Goal: Information Seeking & Learning: Learn about a topic

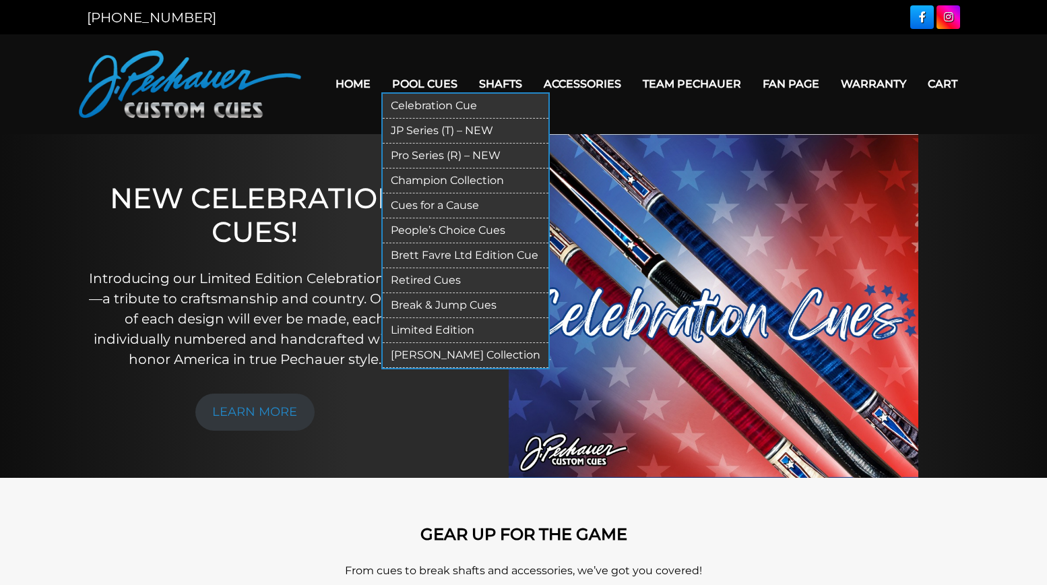
click at [421, 328] on link "Limited Edition" at bounding box center [466, 330] width 166 height 25
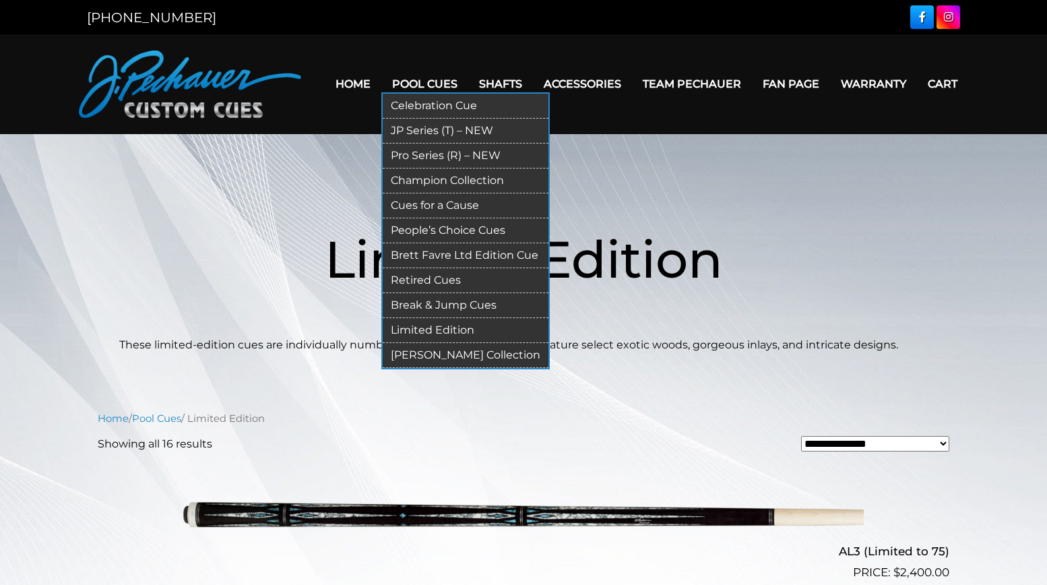
click at [415, 279] on link "Retired Cues" at bounding box center [466, 280] width 166 height 25
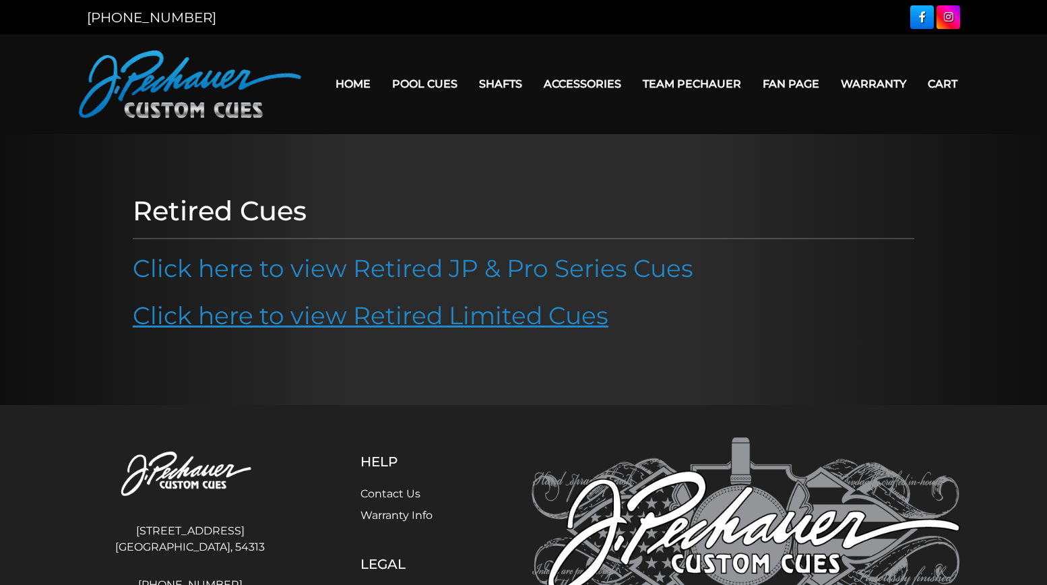
click at [423, 312] on link "Click here to view Retired Limited Cues" at bounding box center [370, 315] width 475 height 30
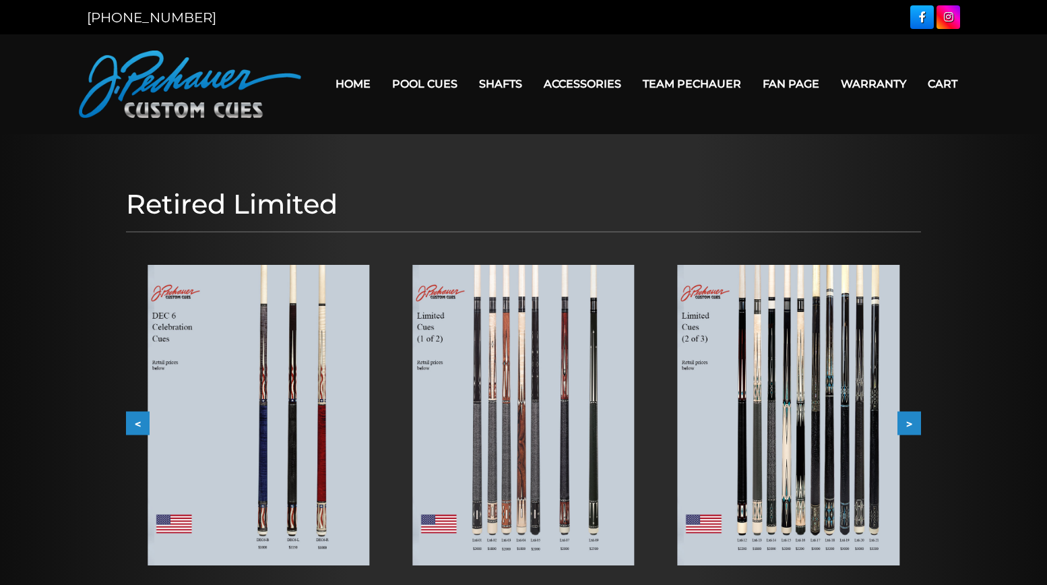
click at [905, 419] on button ">" at bounding box center [909, 423] width 24 height 24
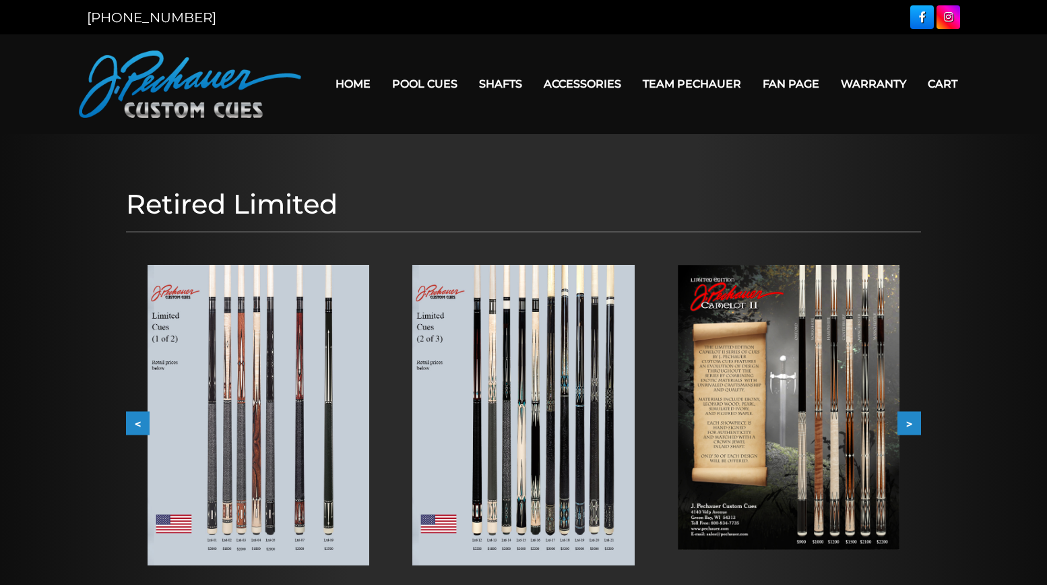
click at [910, 424] on button ">" at bounding box center [909, 423] width 24 height 24
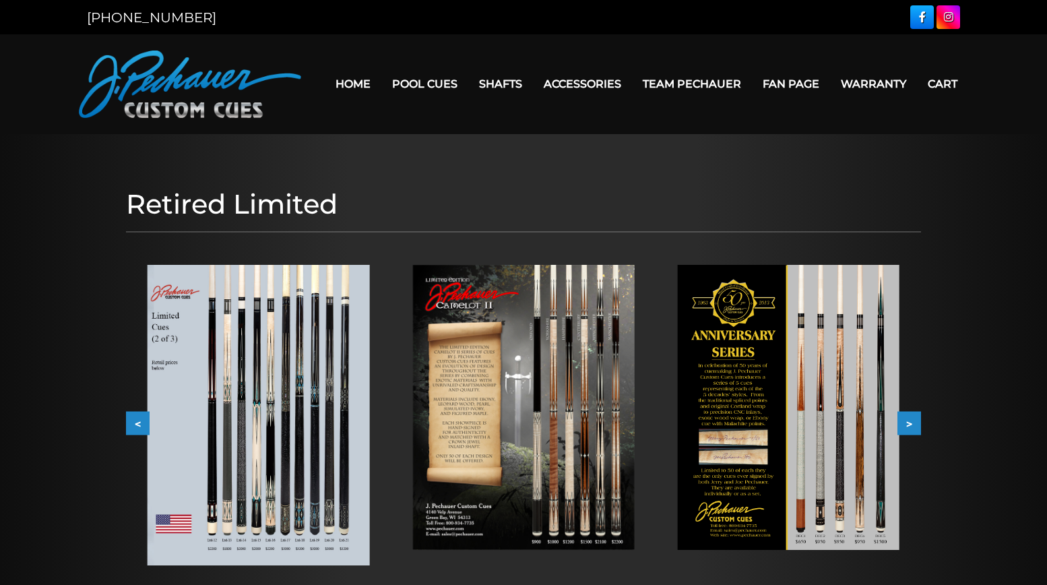
click at [910, 424] on button ">" at bounding box center [909, 423] width 24 height 24
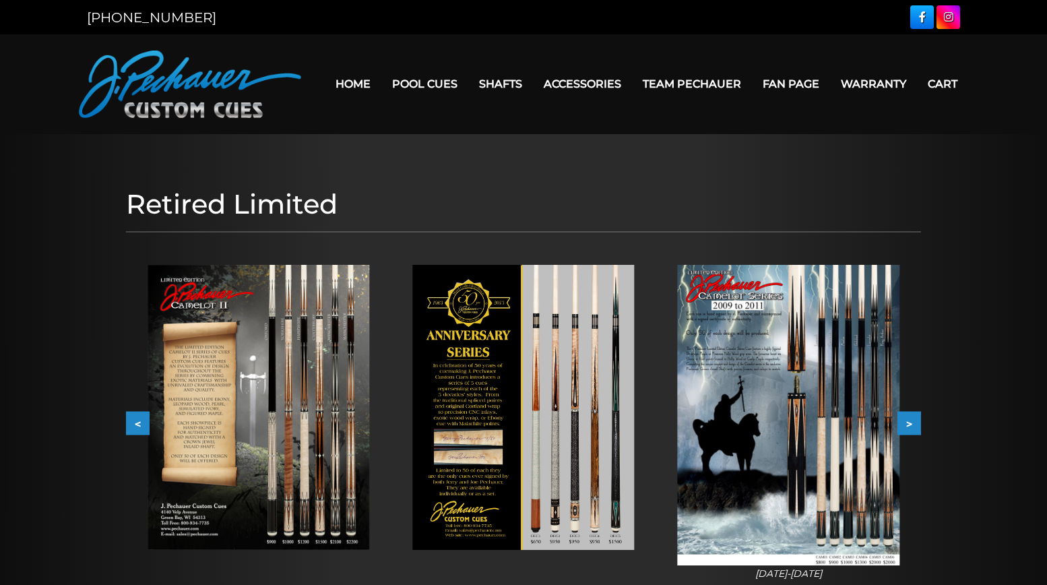
click at [910, 423] on button ">" at bounding box center [909, 423] width 24 height 24
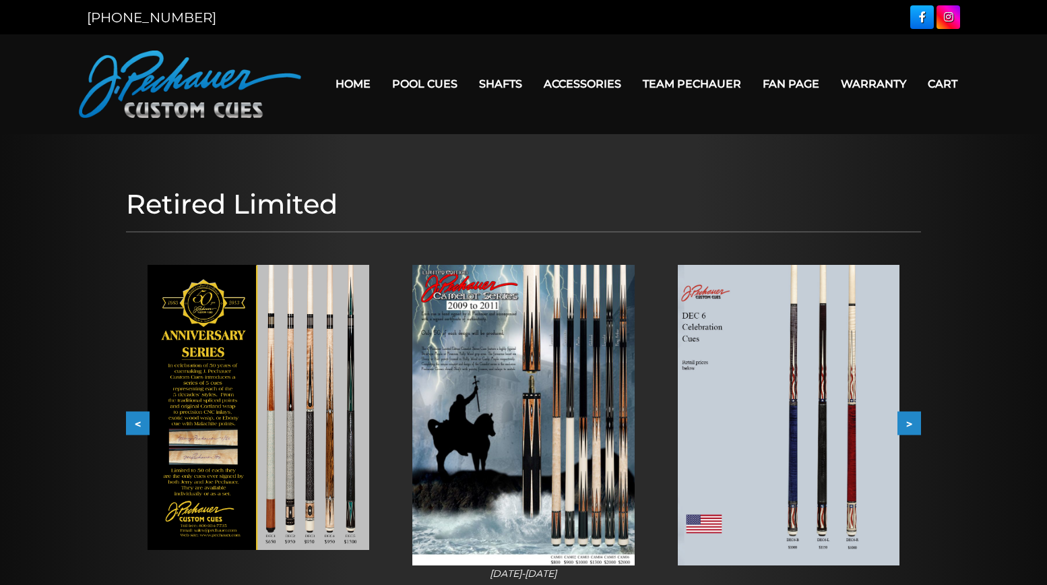
click at [910, 422] on button ">" at bounding box center [909, 423] width 24 height 24
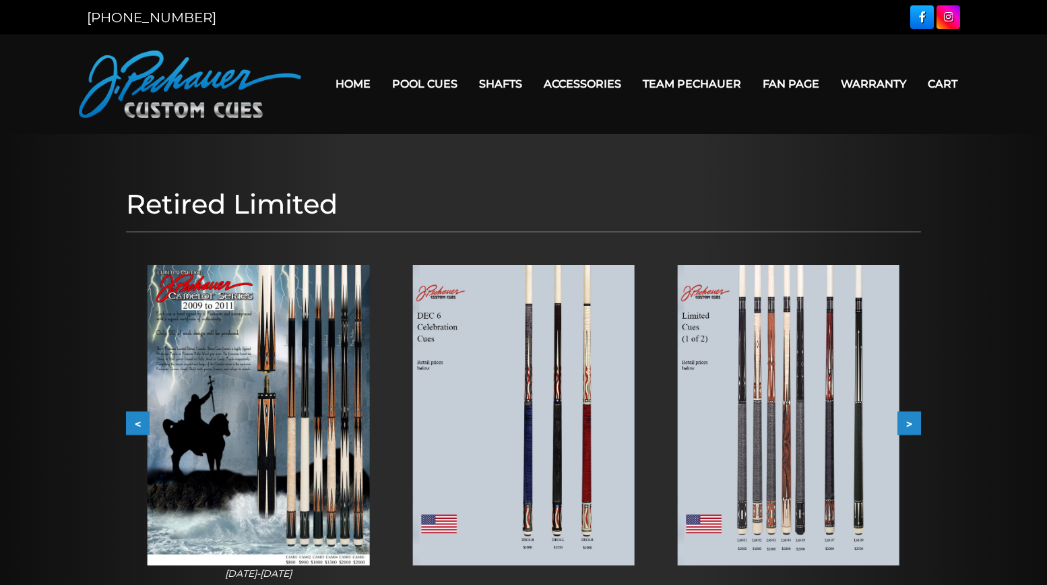
click at [910, 422] on button ">" at bounding box center [909, 423] width 24 height 24
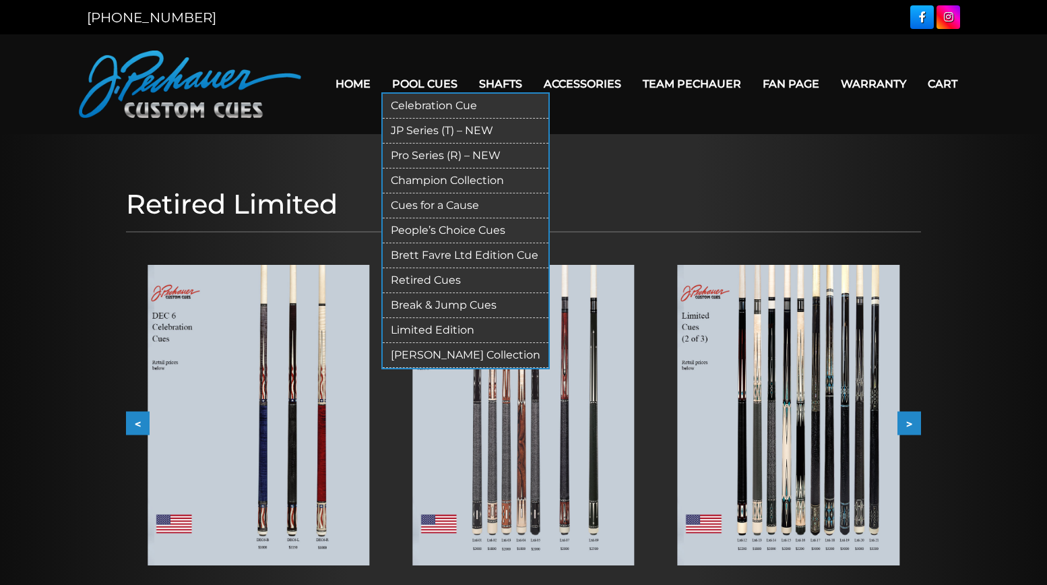
click at [426, 153] on link "Pro Series (R) – NEW" at bounding box center [466, 155] width 166 height 25
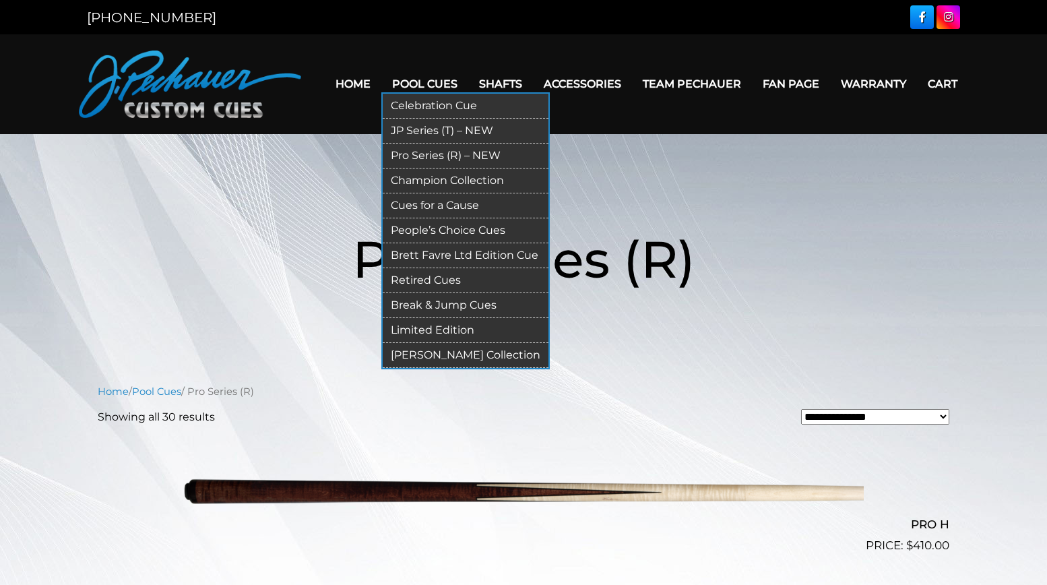
click at [438, 278] on link "Retired Cues" at bounding box center [466, 280] width 166 height 25
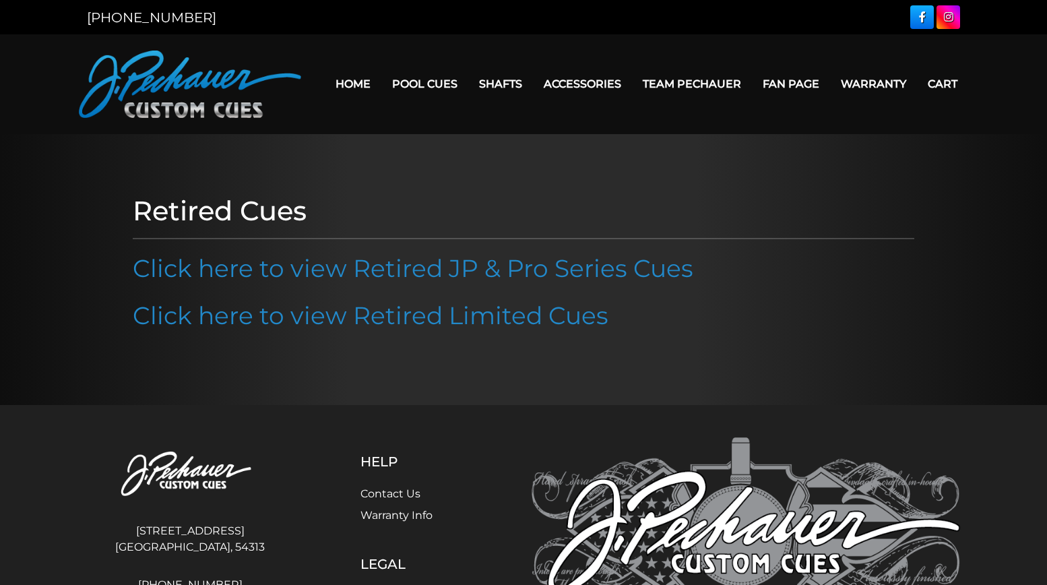
click at [434, 271] on link "Click here to view Retired JP & Pro Series Cues" at bounding box center [413, 268] width 560 height 30
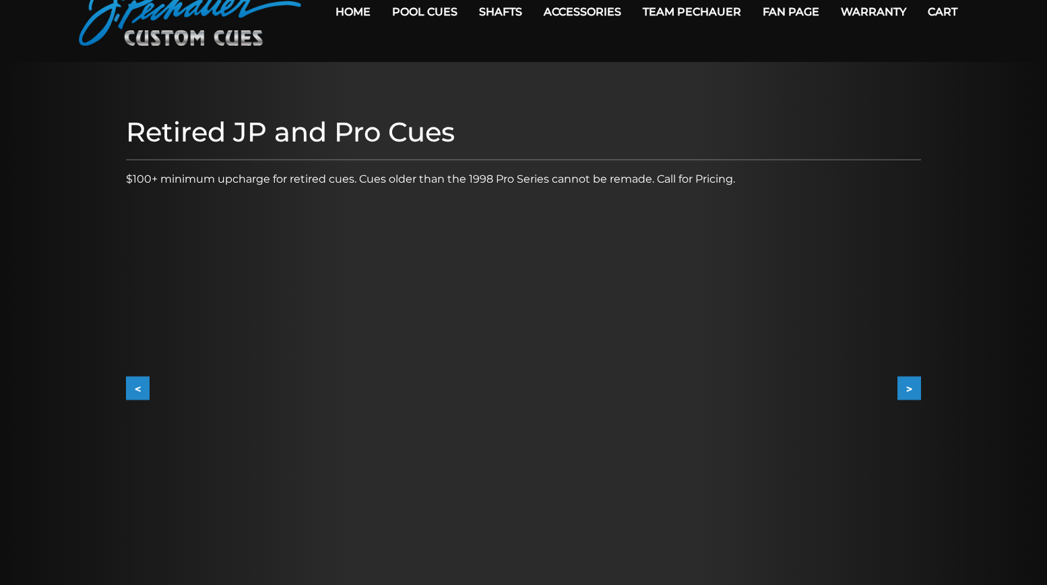
scroll to position [67, 0]
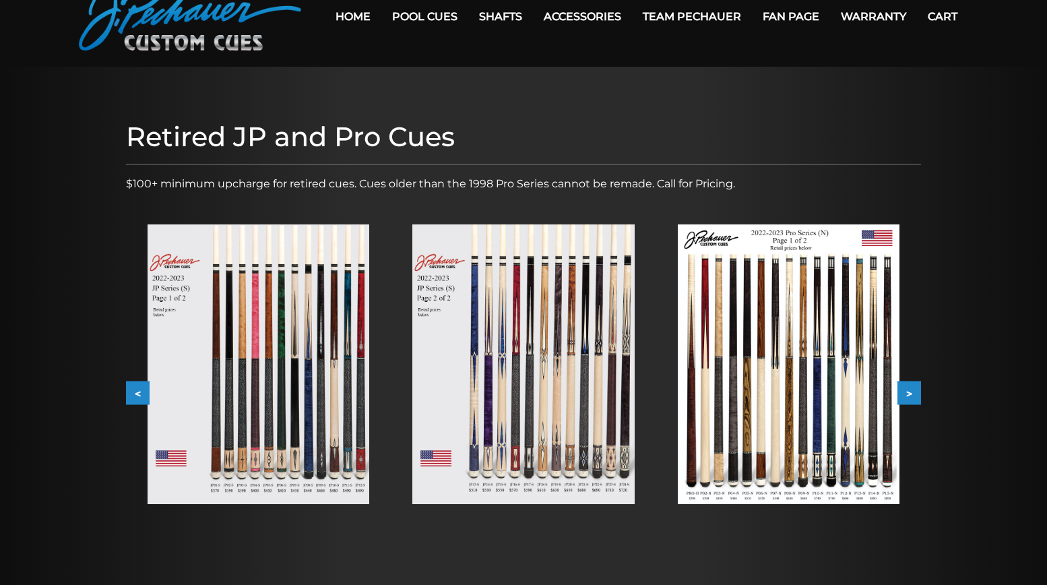
click at [911, 391] on button ">" at bounding box center [909, 393] width 24 height 24
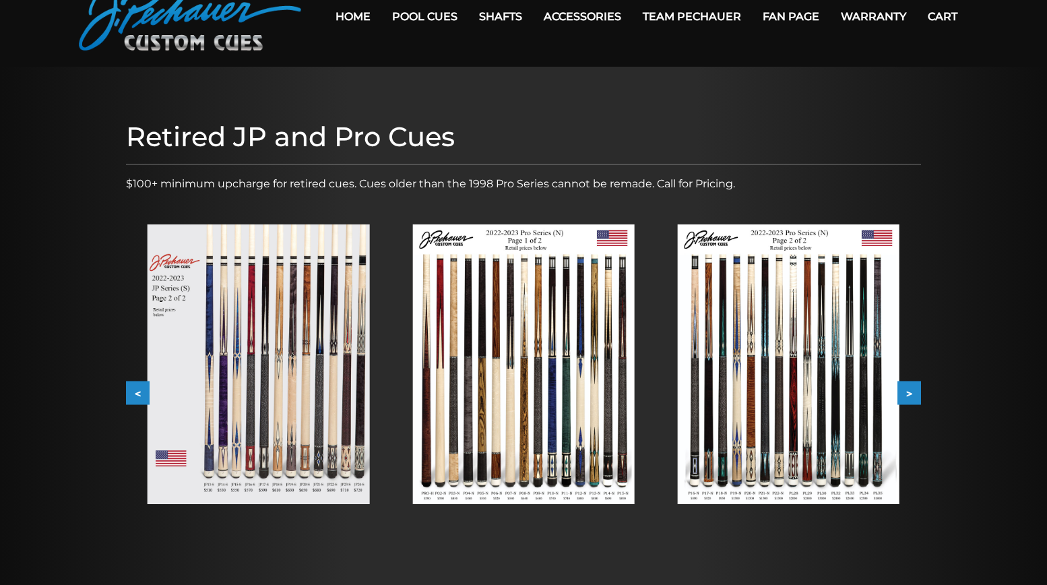
click at [911, 391] on button ">" at bounding box center [909, 393] width 24 height 24
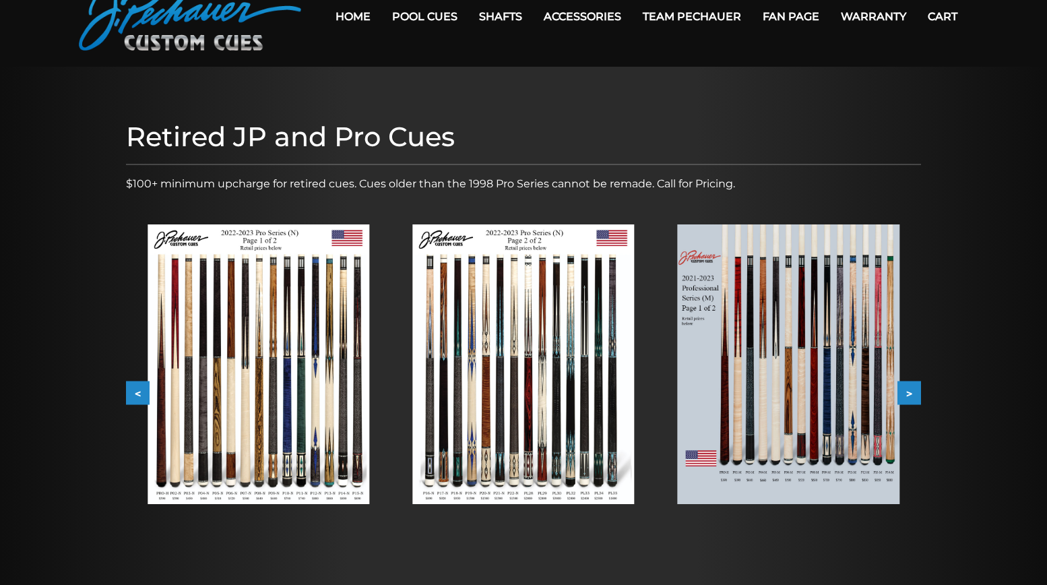
click at [913, 388] on button ">" at bounding box center [909, 393] width 24 height 24
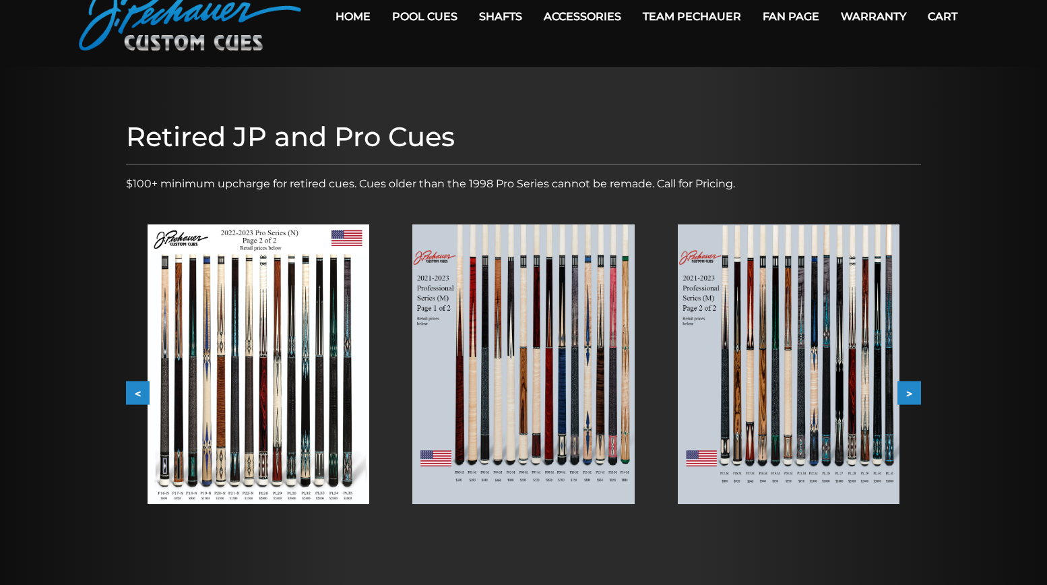
click at [913, 388] on button ">" at bounding box center [909, 393] width 24 height 24
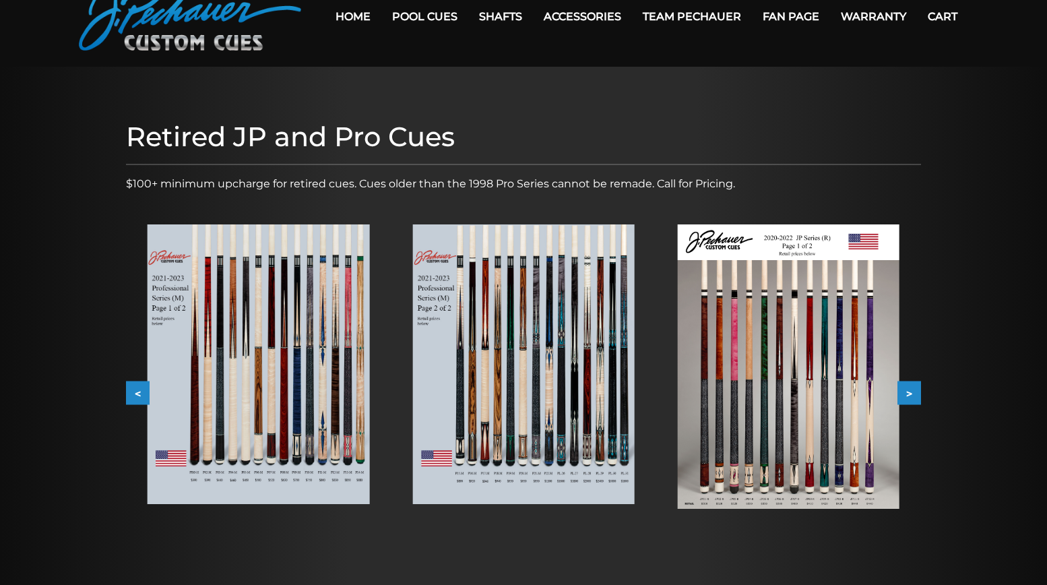
click at [913, 388] on button ">" at bounding box center [909, 393] width 24 height 24
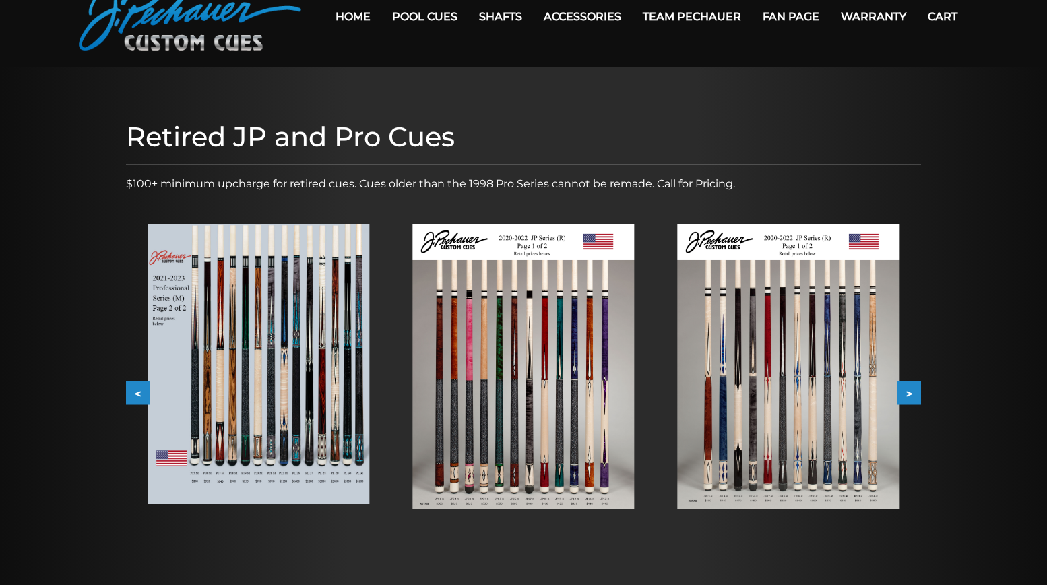
click at [913, 388] on button ">" at bounding box center [909, 393] width 24 height 24
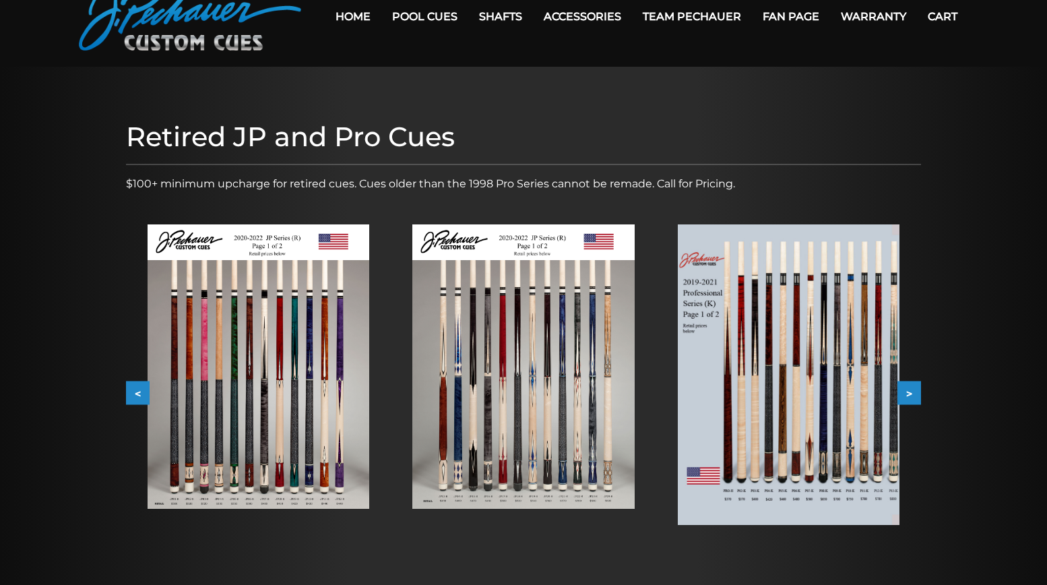
click at [913, 388] on button ">" at bounding box center [909, 393] width 24 height 24
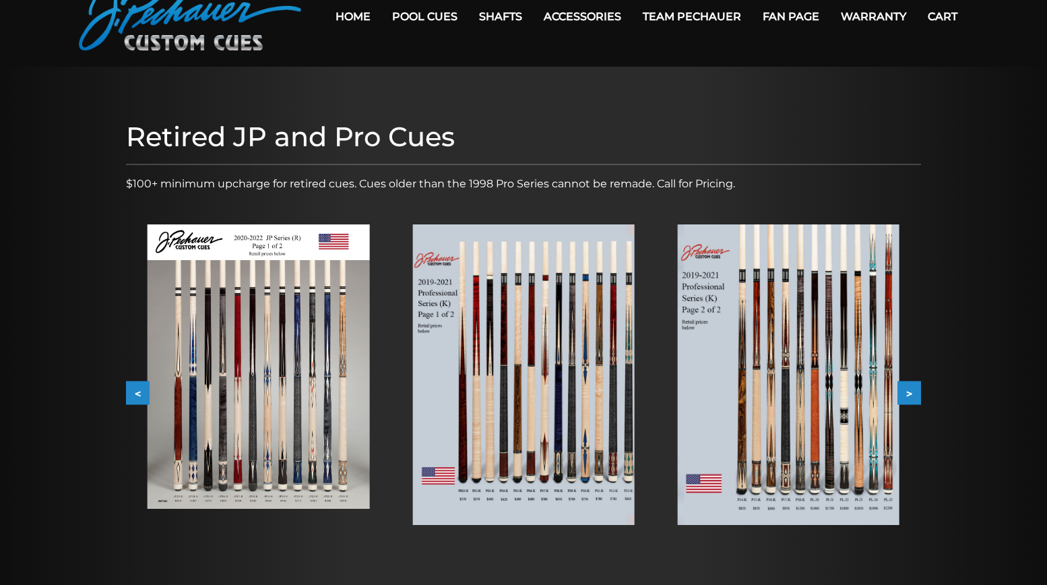
click at [904, 387] on button ">" at bounding box center [909, 393] width 24 height 24
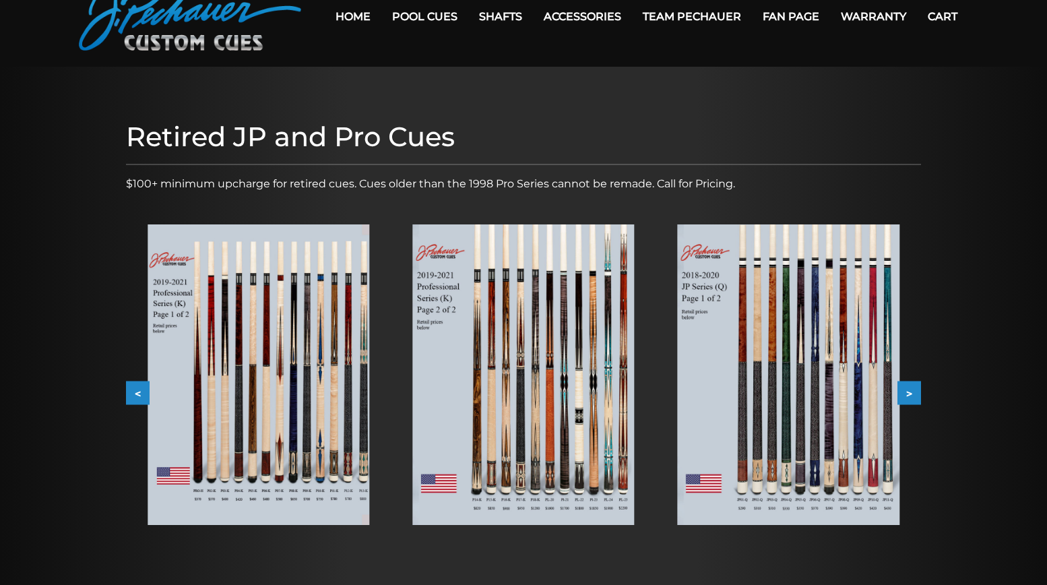
click at [906, 388] on button ">" at bounding box center [909, 393] width 24 height 24
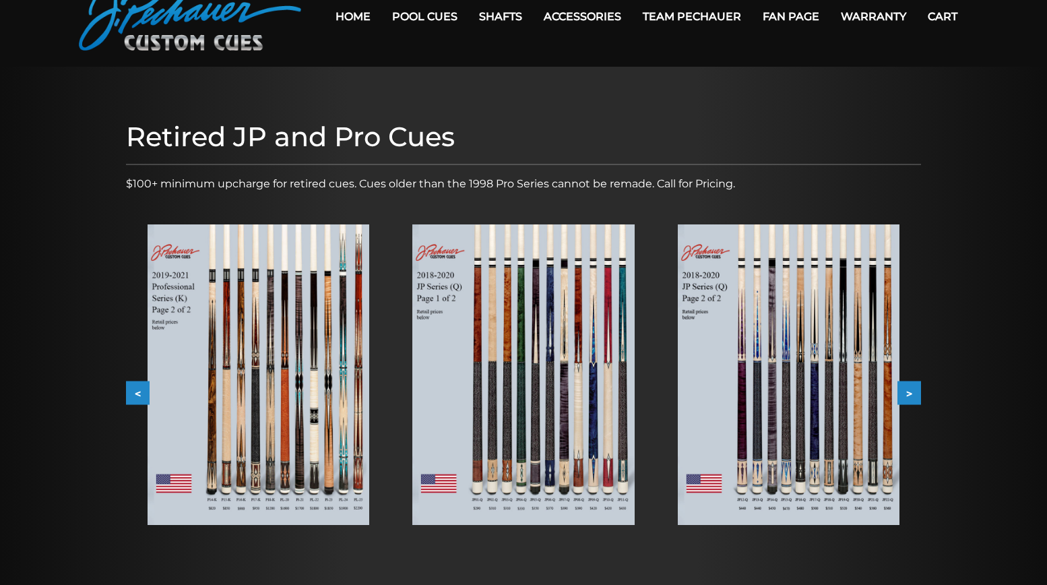
click at [907, 388] on button ">" at bounding box center [909, 393] width 24 height 24
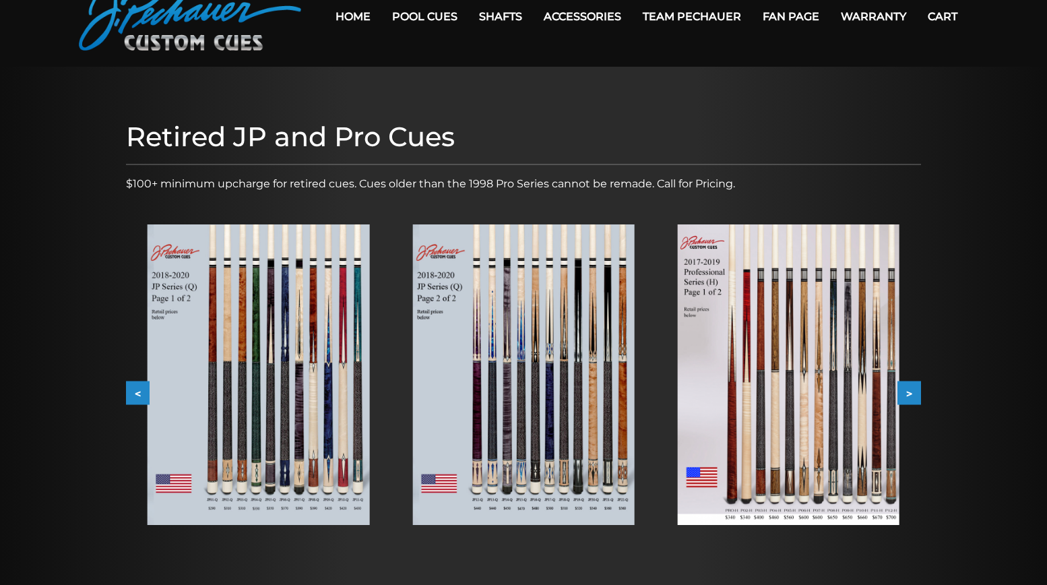
click at [907, 388] on button ">" at bounding box center [909, 393] width 24 height 24
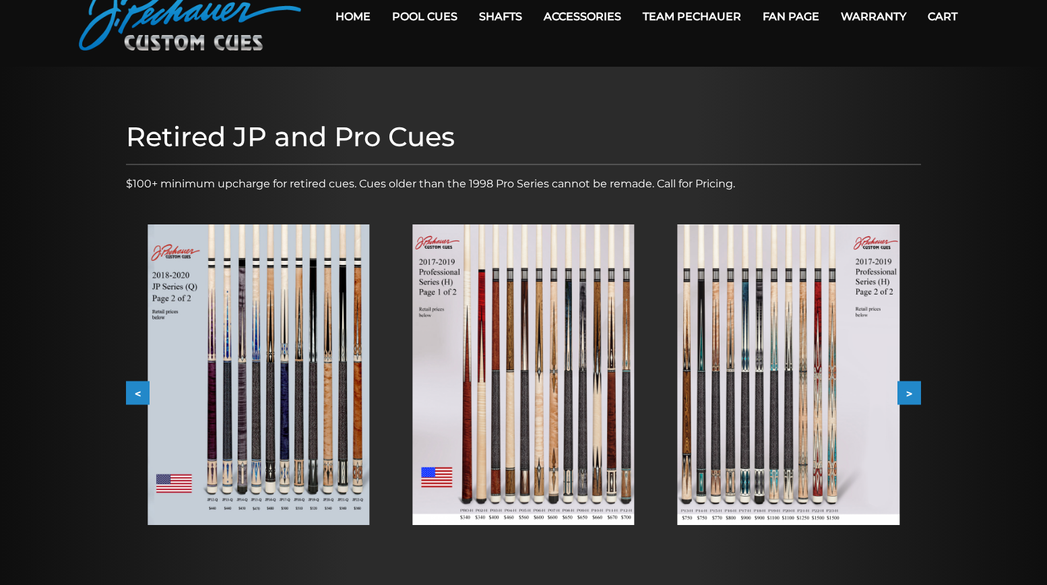
click at [907, 388] on button ">" at bounding box center [909, 393] width 24 height 24
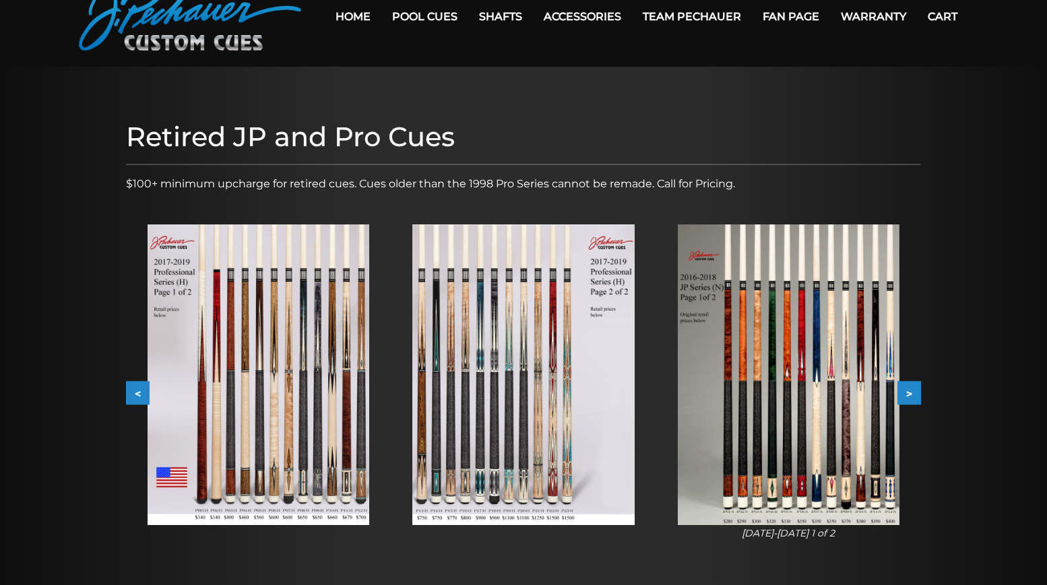
click at [135, 385] on button "<" at bounding box center [138, 393] width 24 height 24
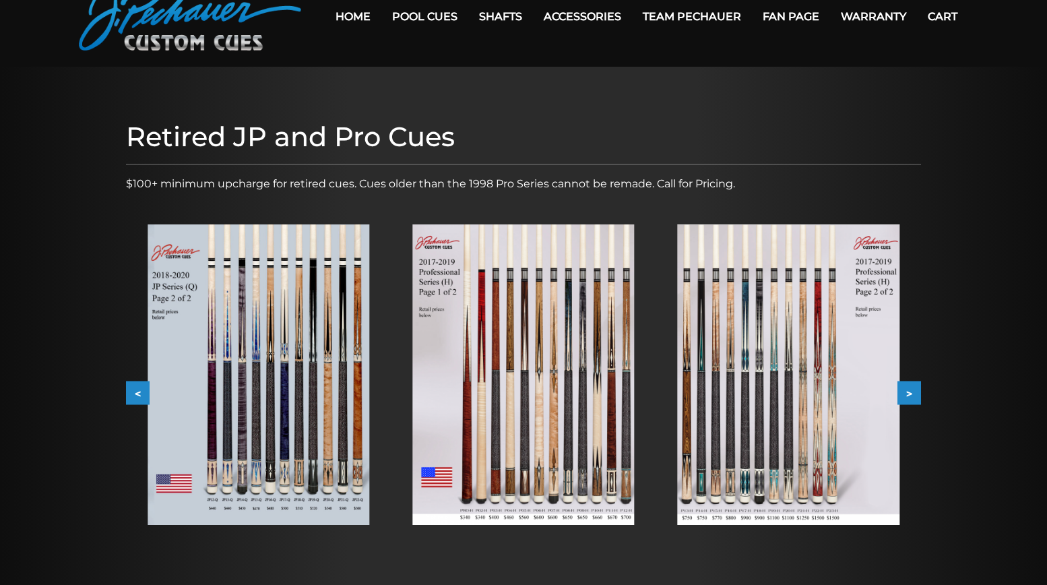
click at [135, 384] on button "<" at bounding box center [138, 393] width 24 height 24
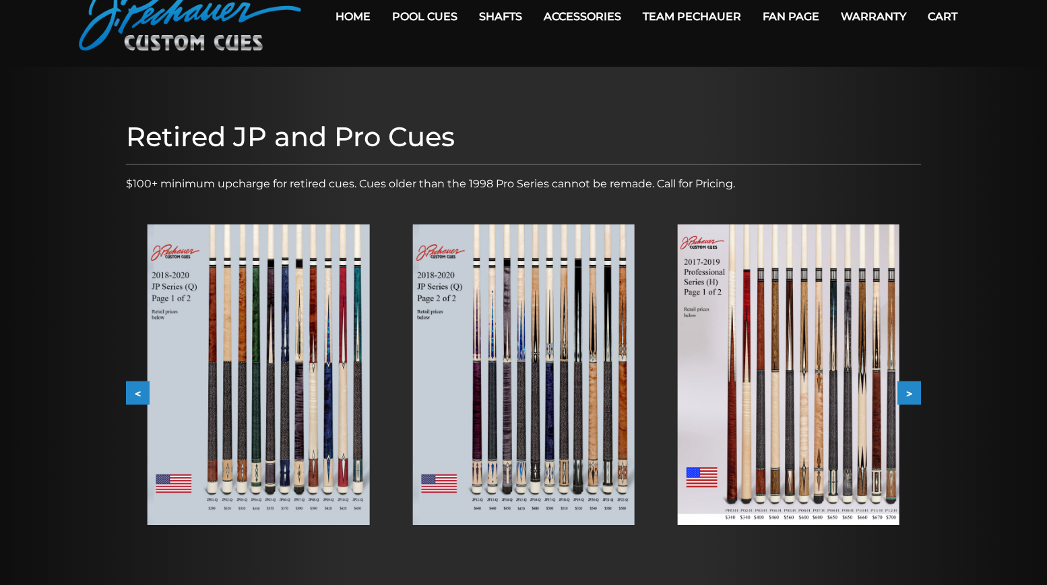
click at [135, 384] on button "<" at bounding box center [138, 393] width 24 height 24
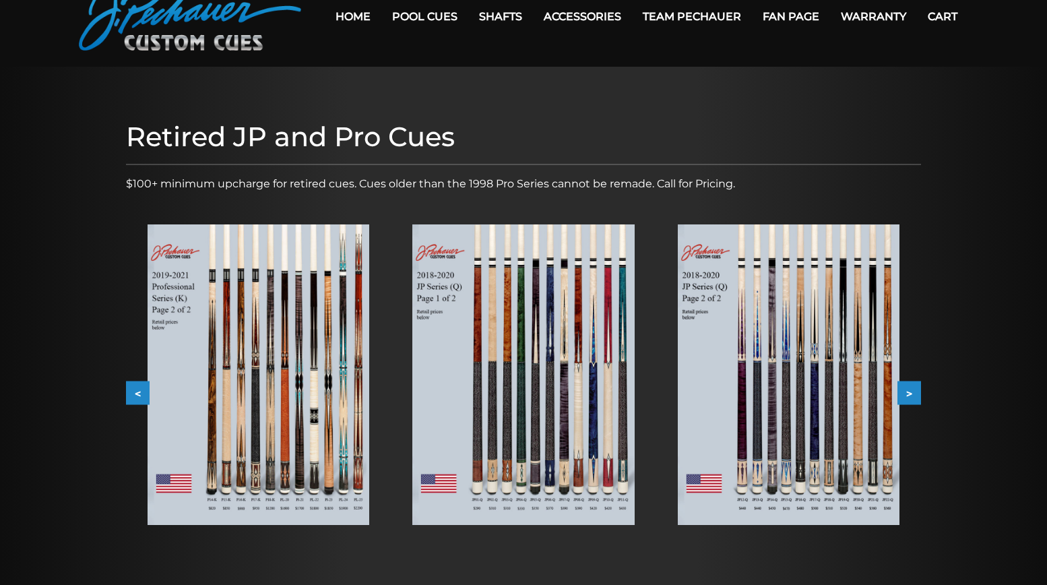
click at [135, 384] on button "<" at bounding box center [138, 393] width 24 height 24
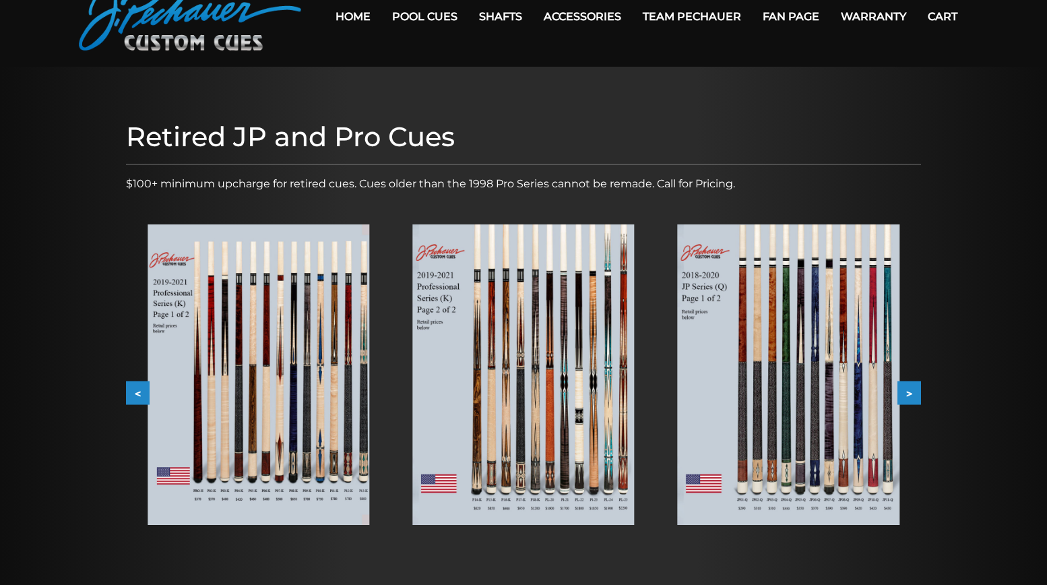
click at [566, 381] on img at bounding box center [523, 374] width 222 height 300
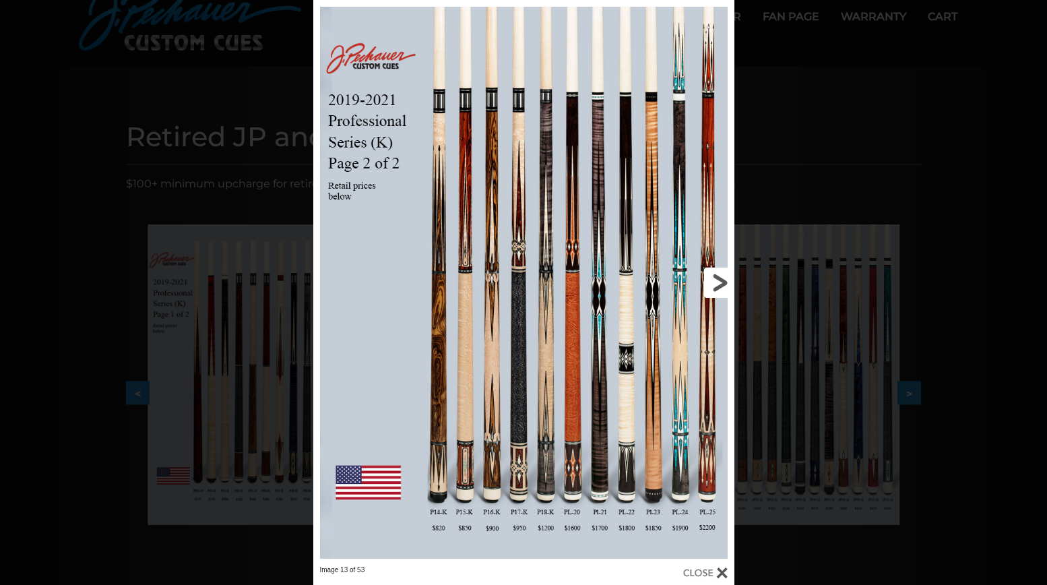
click at [594, 327] on link at bounding box center [638, 282] width 189 height 565
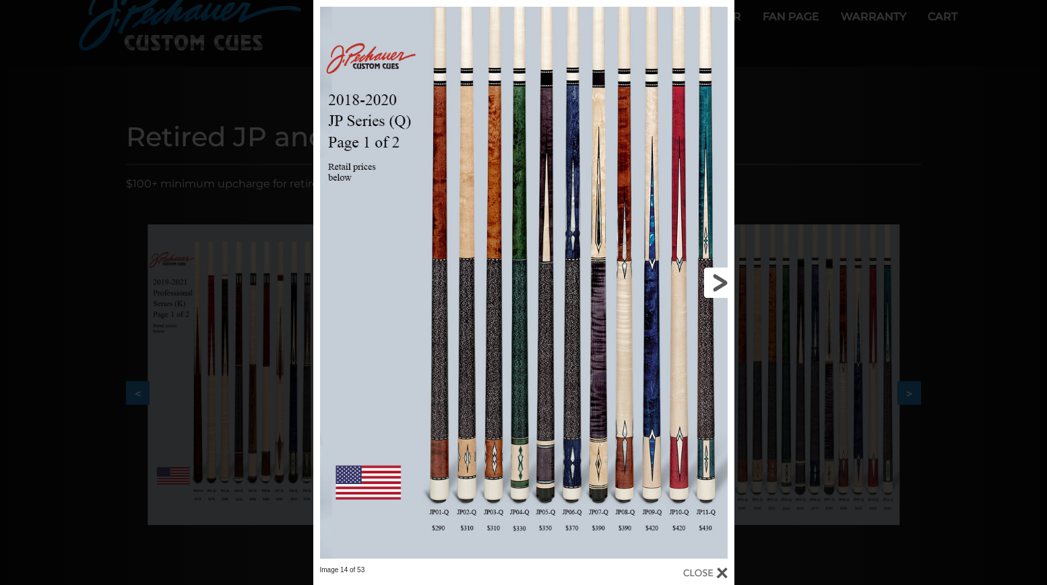
click at [713, 279] on link at bounding box center [638, 282] width 189 height 565
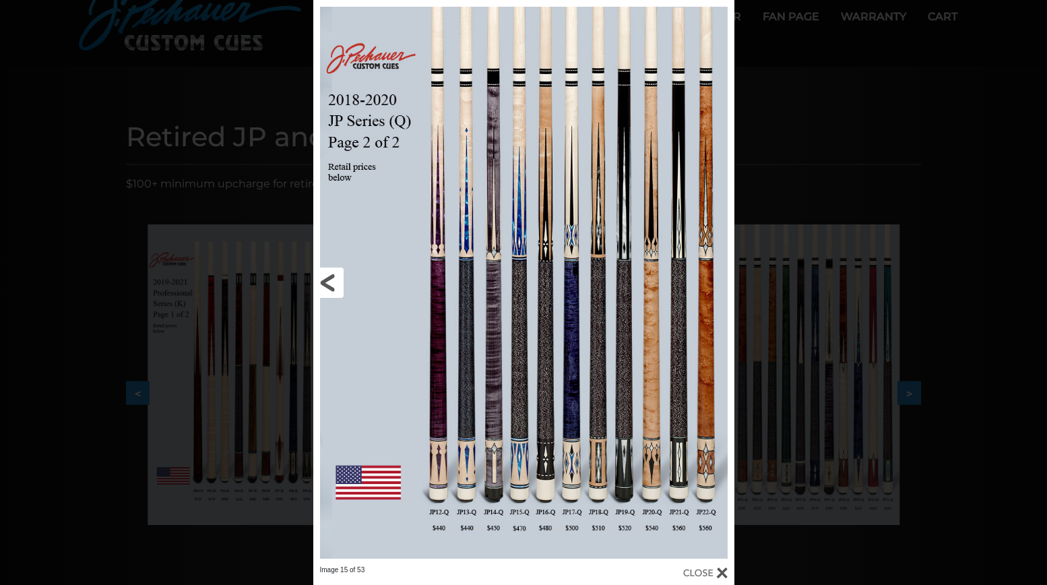
click at [327, 277] on link at bounding box center [407, 282] width 189 height 565
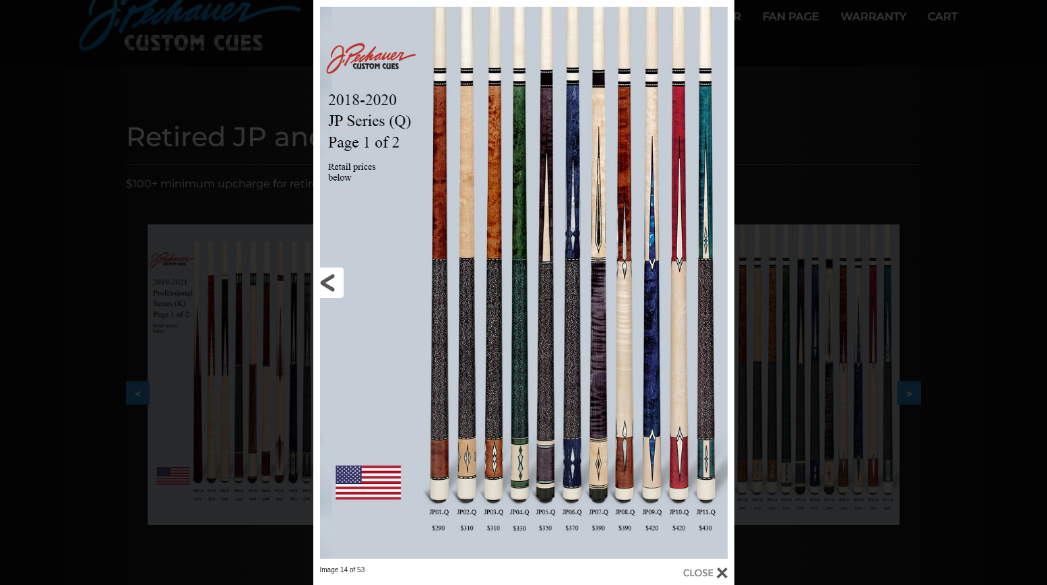
click at [327, 277] on link at bounding box center [407, 282] width 189 height 565
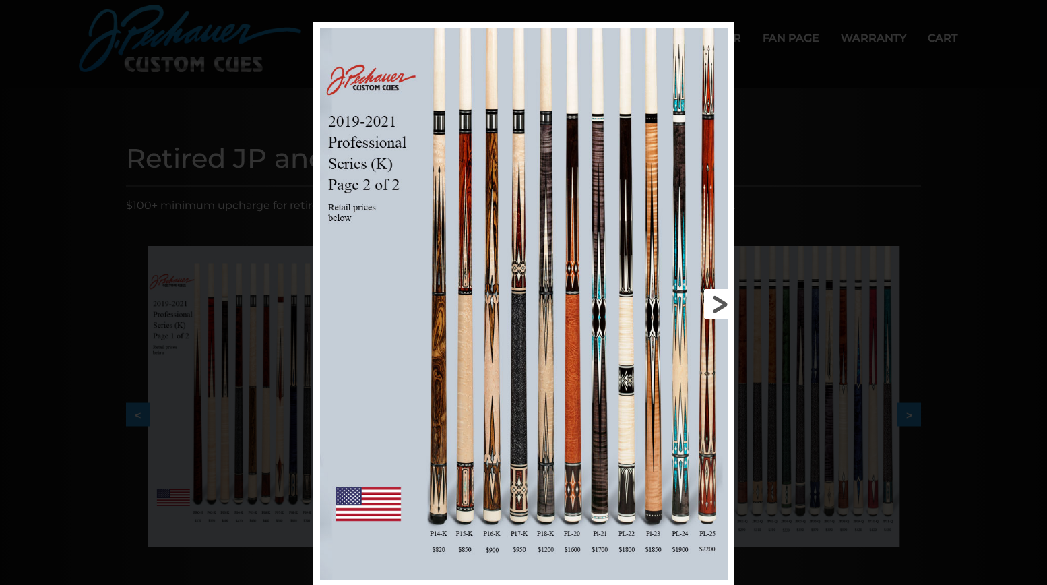
scroll to position [0, 0]
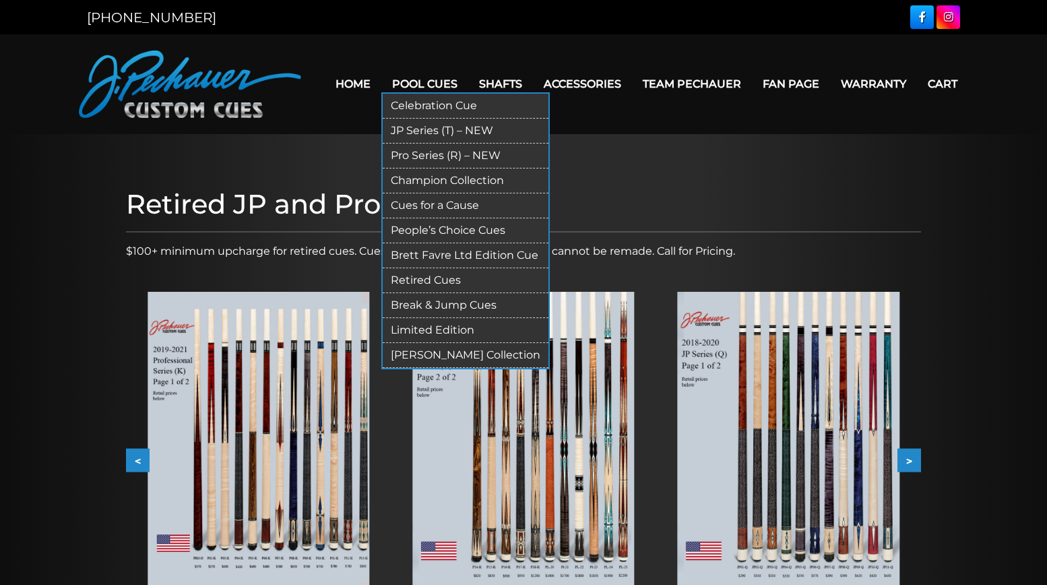
click at [418, 154] on link "Pro Series (R) – NEW" at bounding box center [466, 155] width 166 height 25
